Goal: Information Seeking & Learning: Learn about a topic

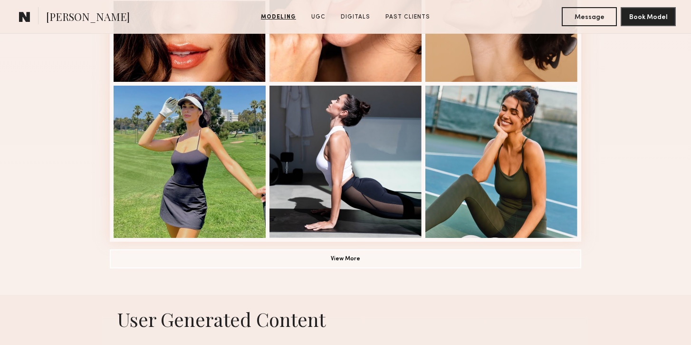
scroll to position [689, 0]
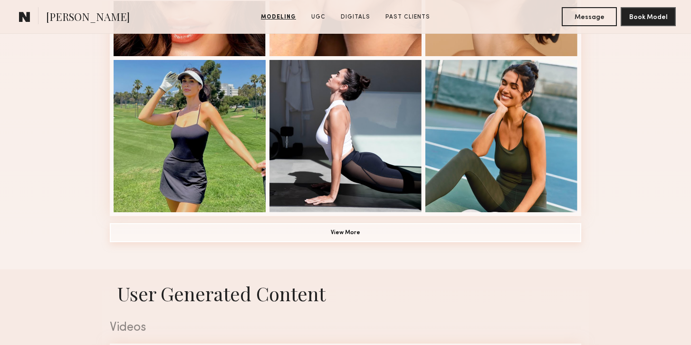
click at [351, 231] on button "View More" at bounding box center [346, 232] width 472 height 19
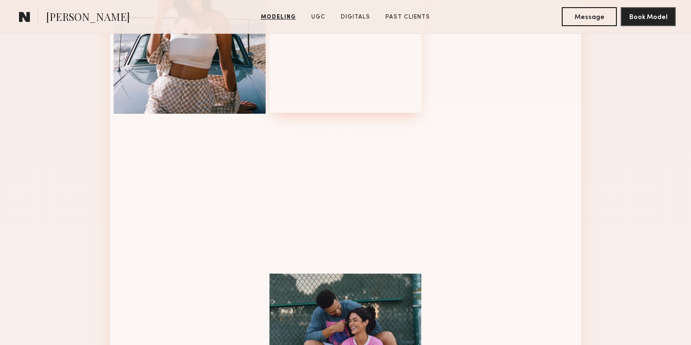
scroll to position [931, 0]
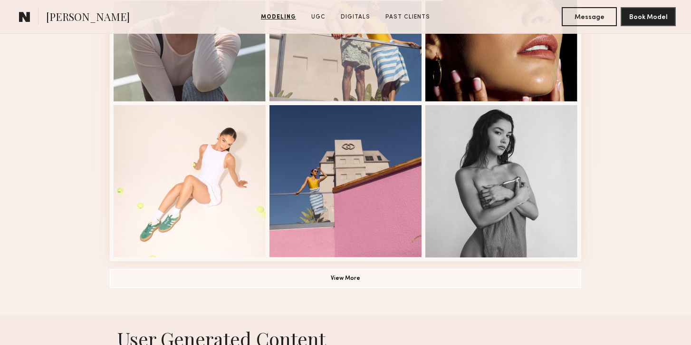
scroll to position [646, 0]
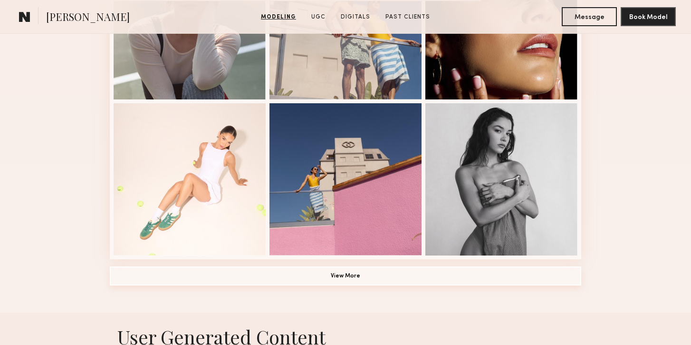
click at [325, 275] on button "View More" at bounding box center [346, 275] width 472 height 19
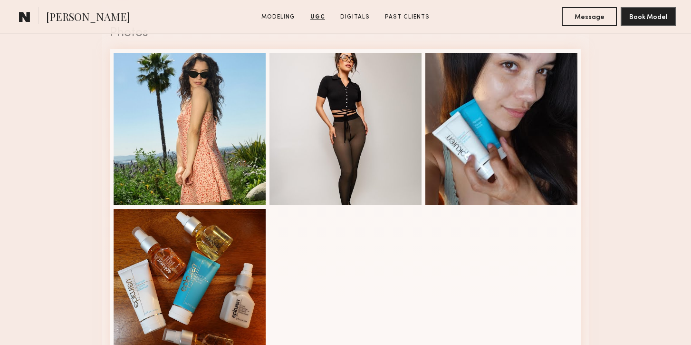
scroll to position [1790, 0]
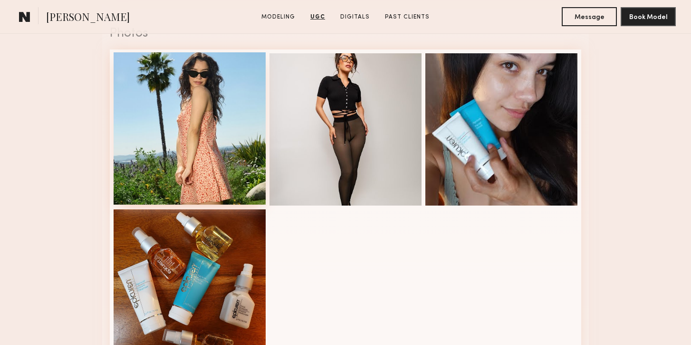
click at [171, 137] on div at bounding box center [190, 128] width 152 height 152
